Goal: Transaction & Acquisition: Purchase product/service

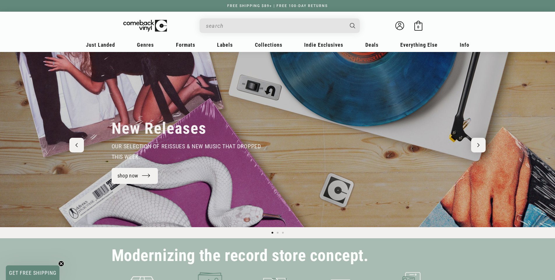
click at [243, 26] on input "Search" at bounding box center [275, 26] width 138 height 12
type input "OASIS"
click at [346, 18] on button "Search" at bounding box center [353, 25] width 15 height 15
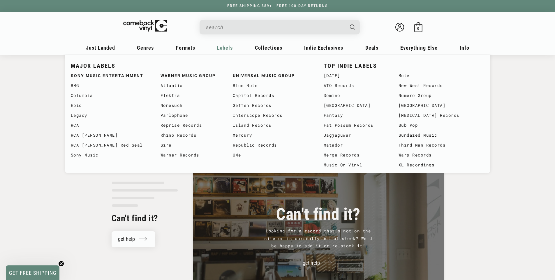
type input "OASIS"
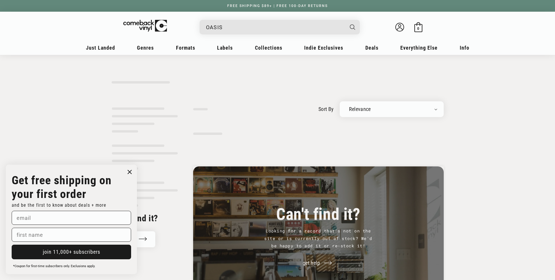
click at [131, 169] on circle "Close dialog" at bounding box center [130, 172] width 8 height 8
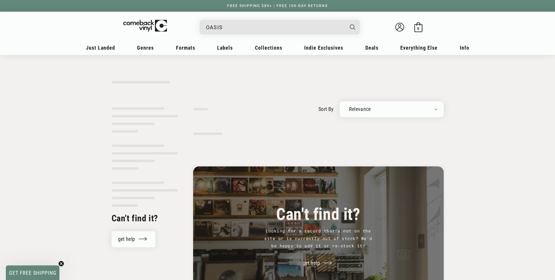
click at [241, 35] on div "OASIS Welcome back Bag 0 0 items" at bounding box center [278, 28] width 362 height 22
click at [243, 27] on input "OASIS" at bounding box center [275, 27] width 138 height 12
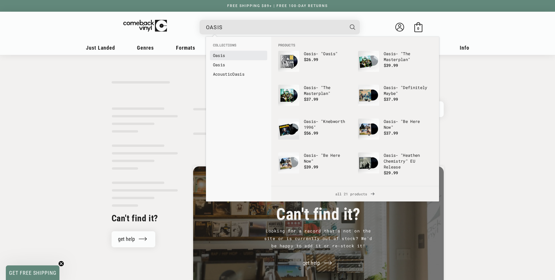
click at [233, 53] on link "Oasis" at bounding box center [238, 55] width 51 height 6
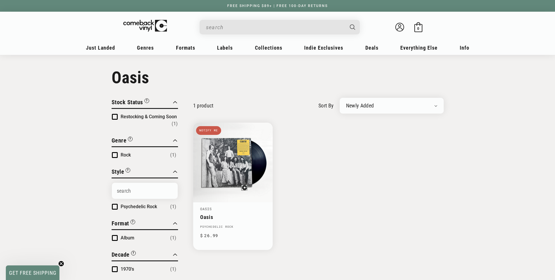
click at [223, 28] on input "Search" at bounding box center [275, 27] width 138 height 12
type input "OASIS"
click at [350, 23] on button "Search" at bounding box center [353, 27] width 15 height 15
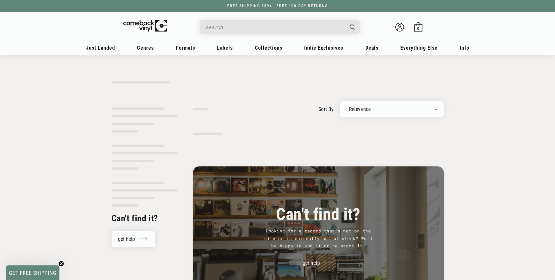
click at [239, 29] on input "Search" at bounding box center [275, 27] width 138 height 12
type input "OASIS"
click at [238, 29] on input "OASIS" at bounding box center [275, 27] width 138 height 12
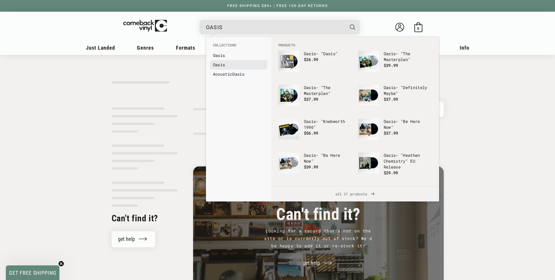
click at [226, 64] on link "Oasis" at bounding box center [238, 65] width 51 height 6
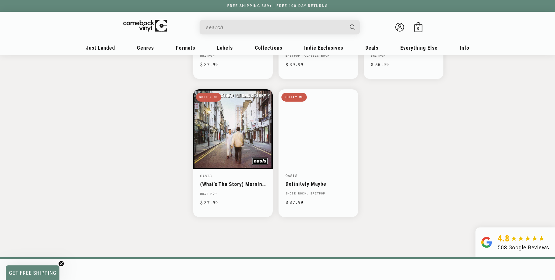
scroll to position [729, 0]
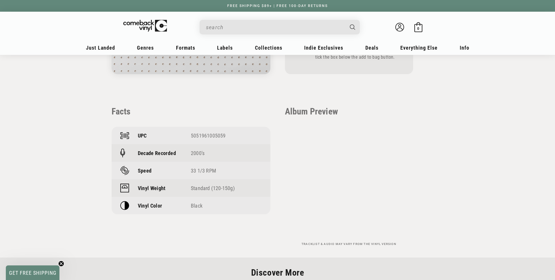
scroll to position [350, 0]
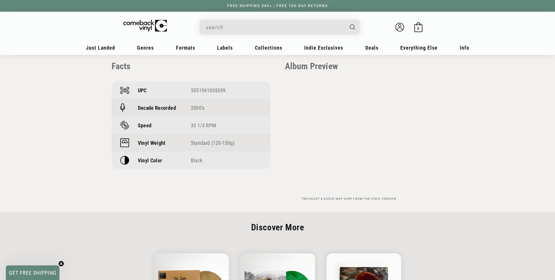
scroll to position [438, 0]
